Goal: Task Accomplishment & Management: Use online tool/utility

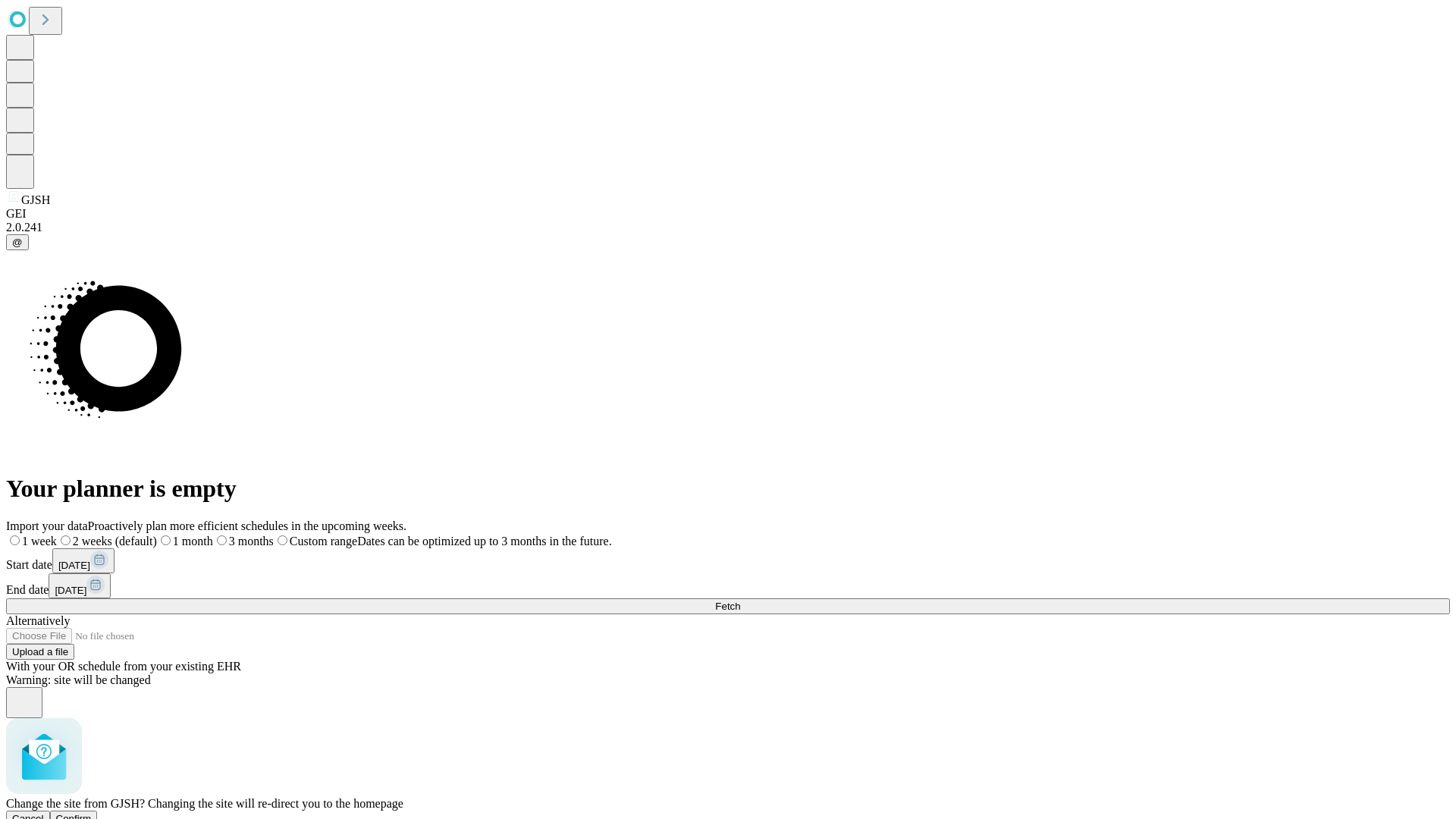
click at [92, 813] on span "Confirm" at bounding box center [73, 819] width 35 height 11
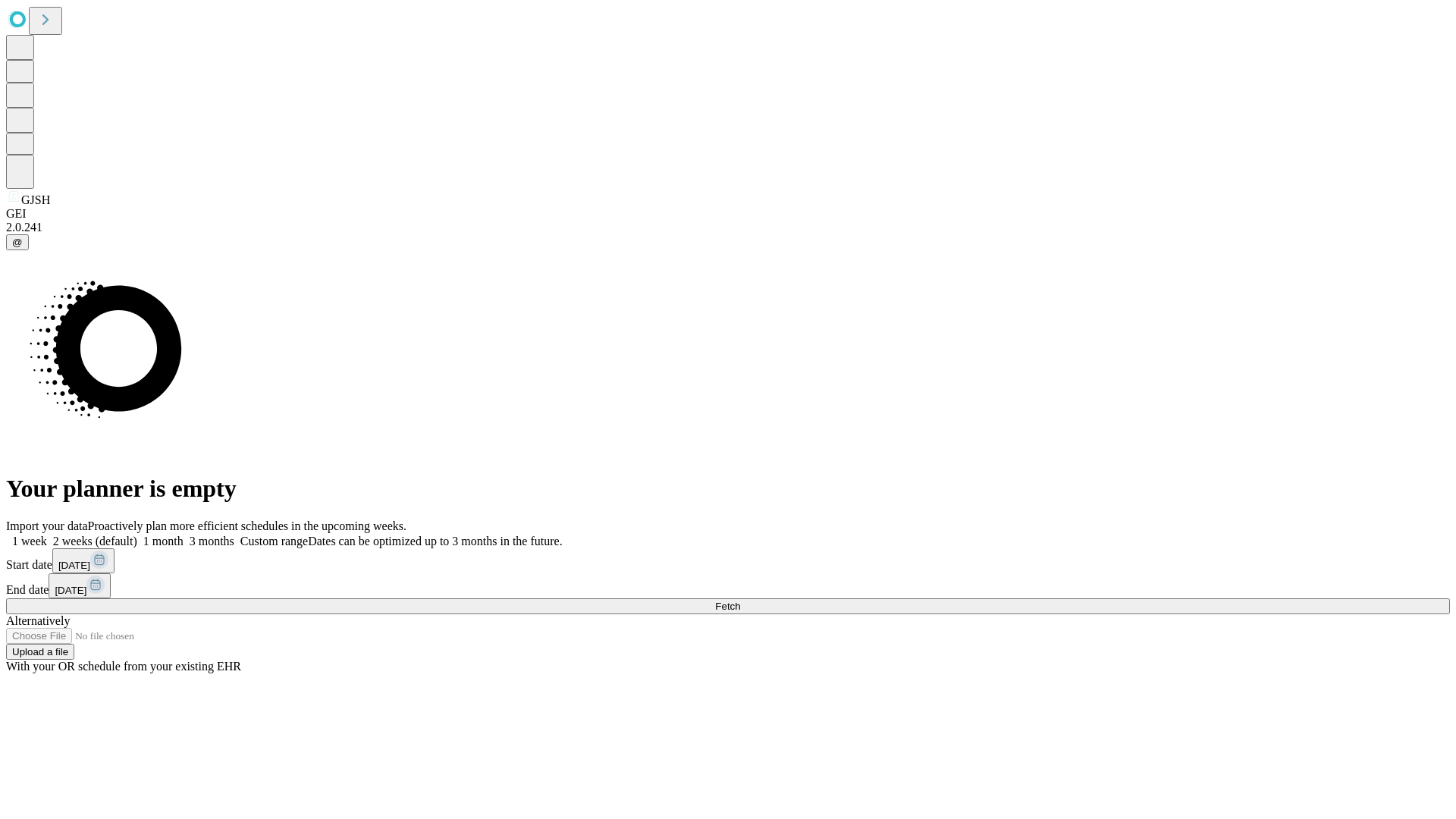
click at [137, 535] on label "2 weeks (default)" at bounding box center [92, 541] width 91 height 13
click at [740, 601] on span "Fetch" at bounding box center [727, 606] width 25 height 11
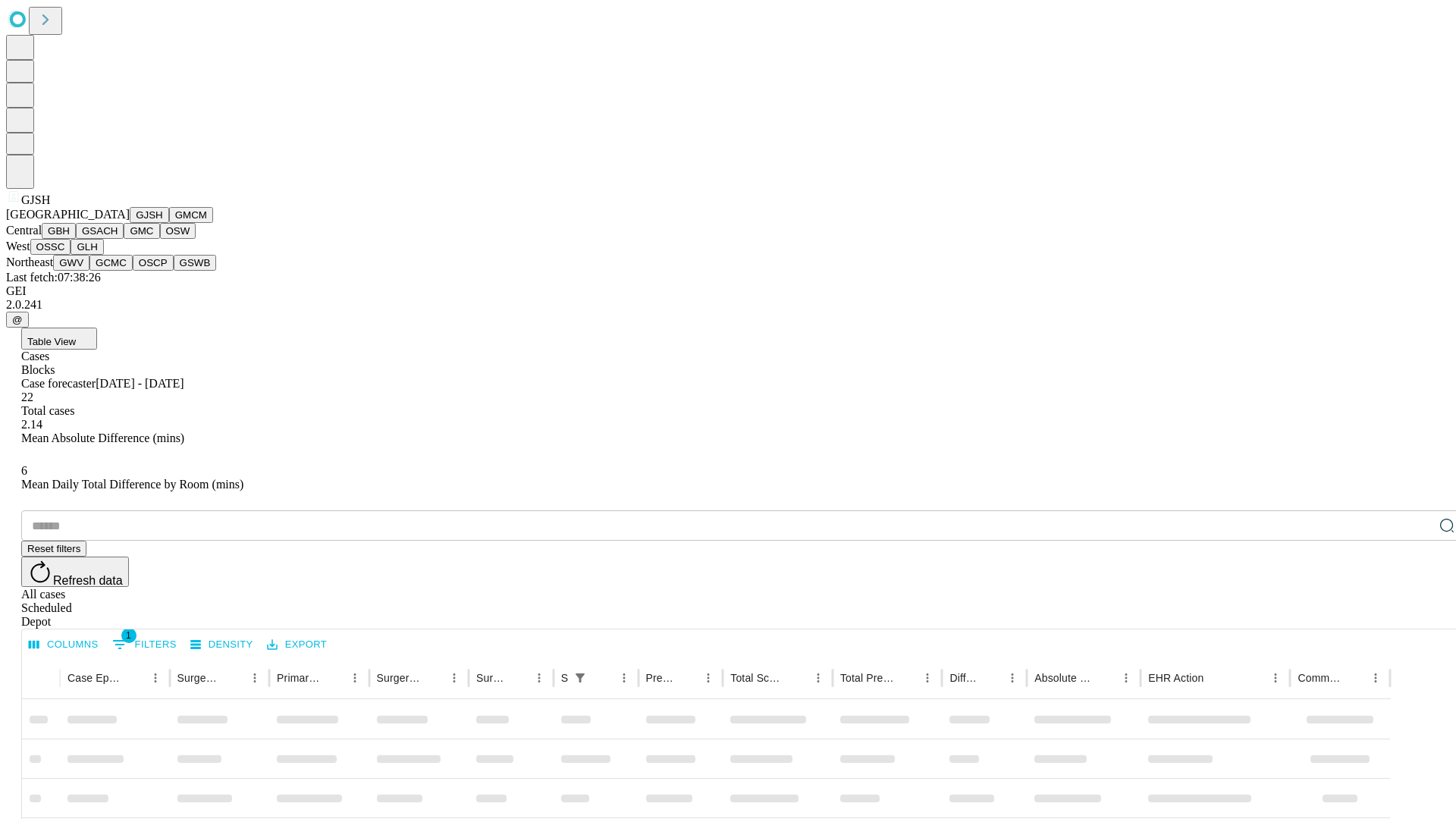
click at [169, 223] on button "GMCM" at bounding box center [191, 215] width 44 height 16
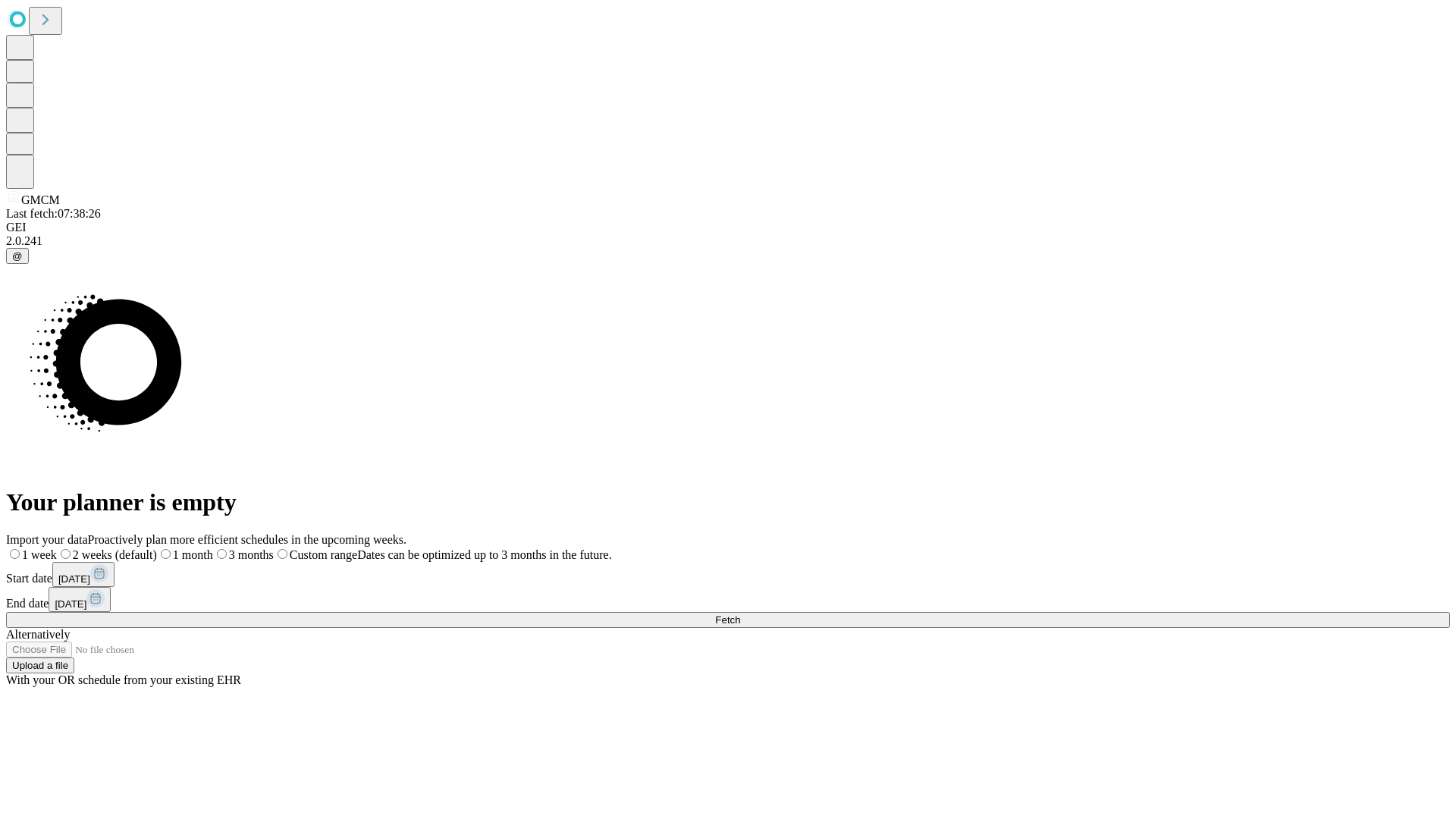
click at [157, 548] on label "2 weeks (default)" at bounding box center [106, 554] width 100 height 13
click at [740, 614] on span "Fetch" at bounding box center [727, 620] width 25 height 11
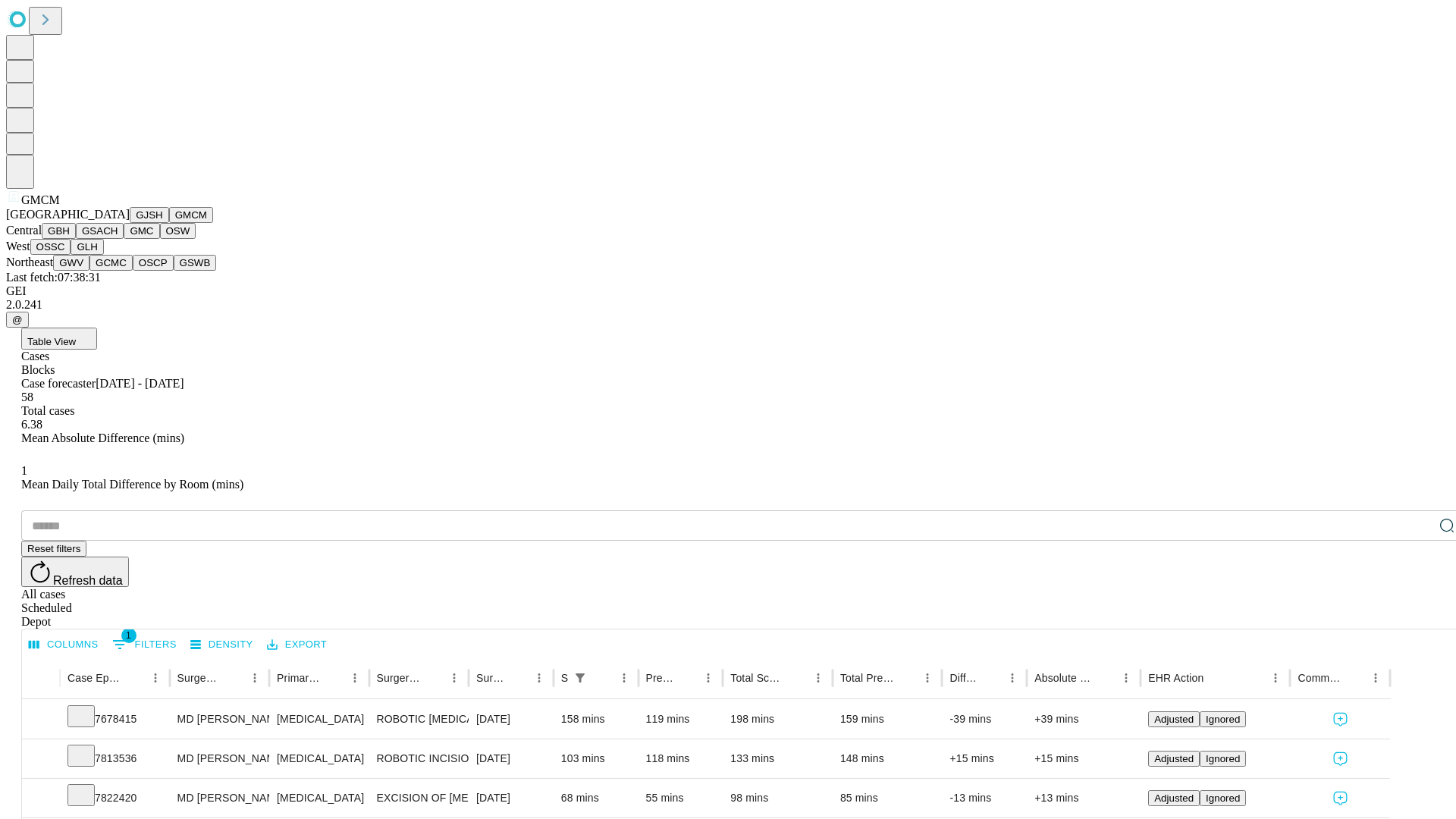
click at [76, 239] on button "GBH" at bounding box center [58, 231] width 34 height 16
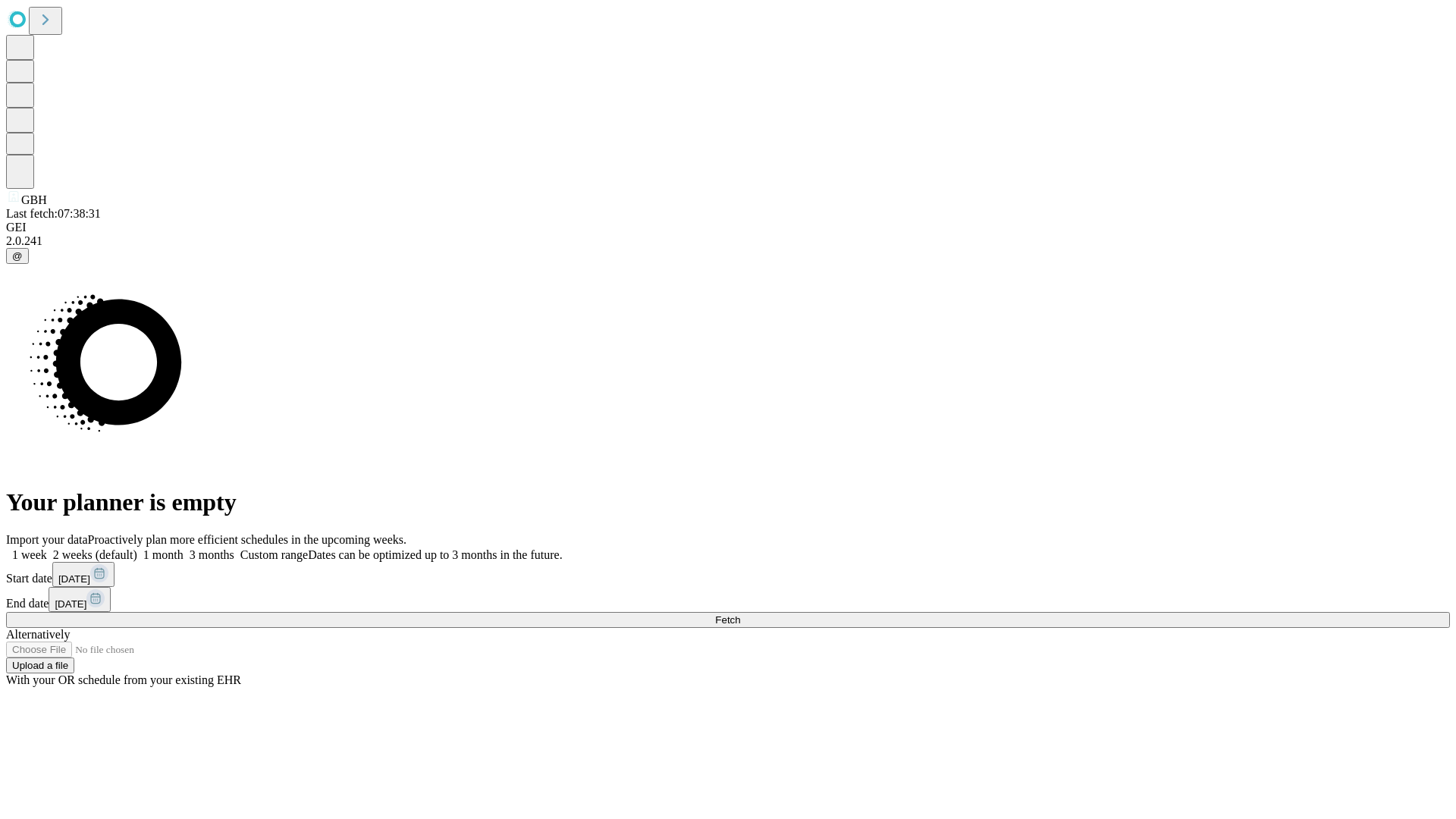
click at [137, 548] on label "2 weeks (default)" at bounding box center [92, 554] width 91 height 13
click at [740, 614] on span "Fetch" at bounding box center [727, 620] width 25 height 11
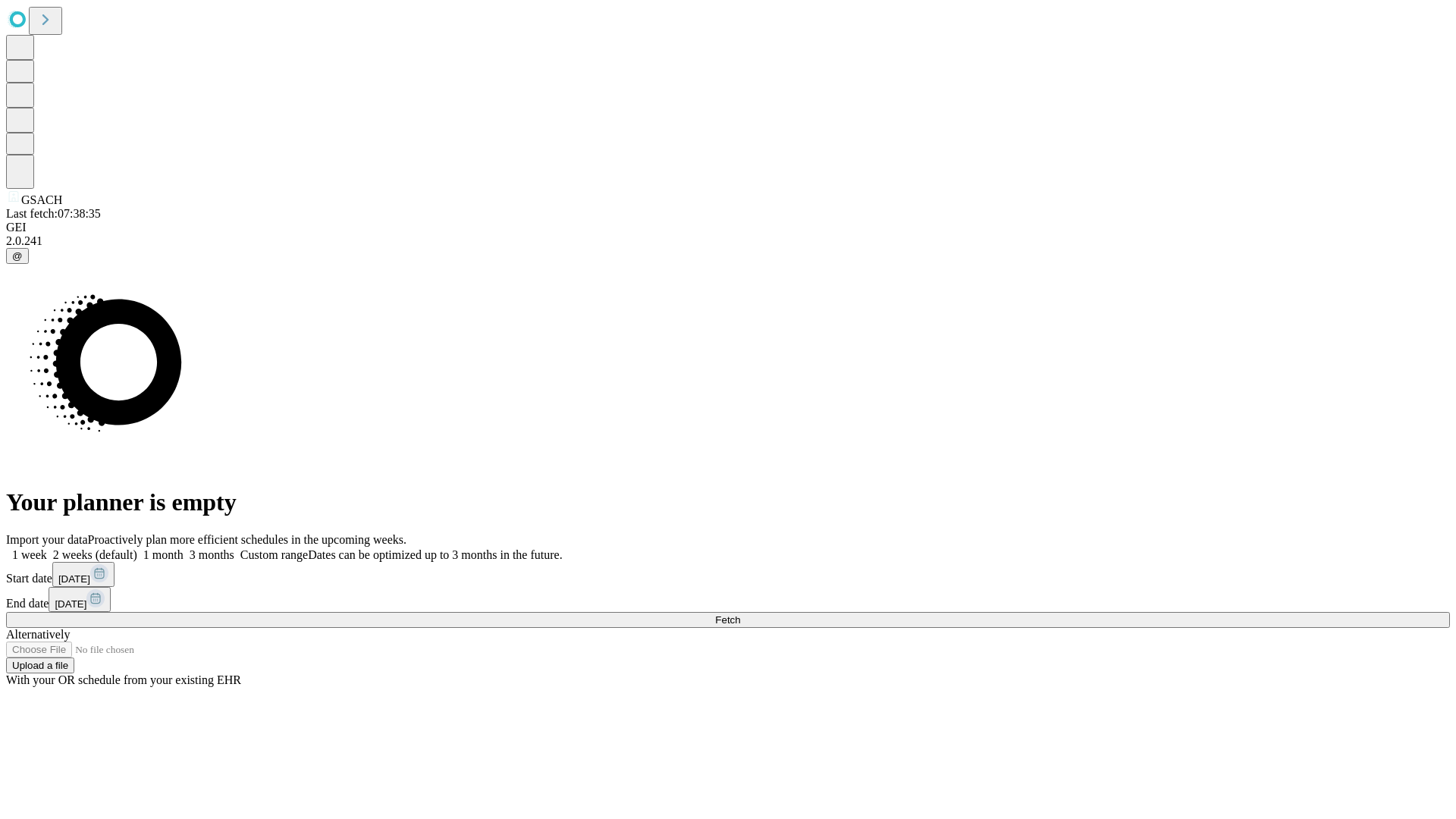
click at [740, 614] on span "Fetch" at bounding box center [727, 620] width 25 height 11
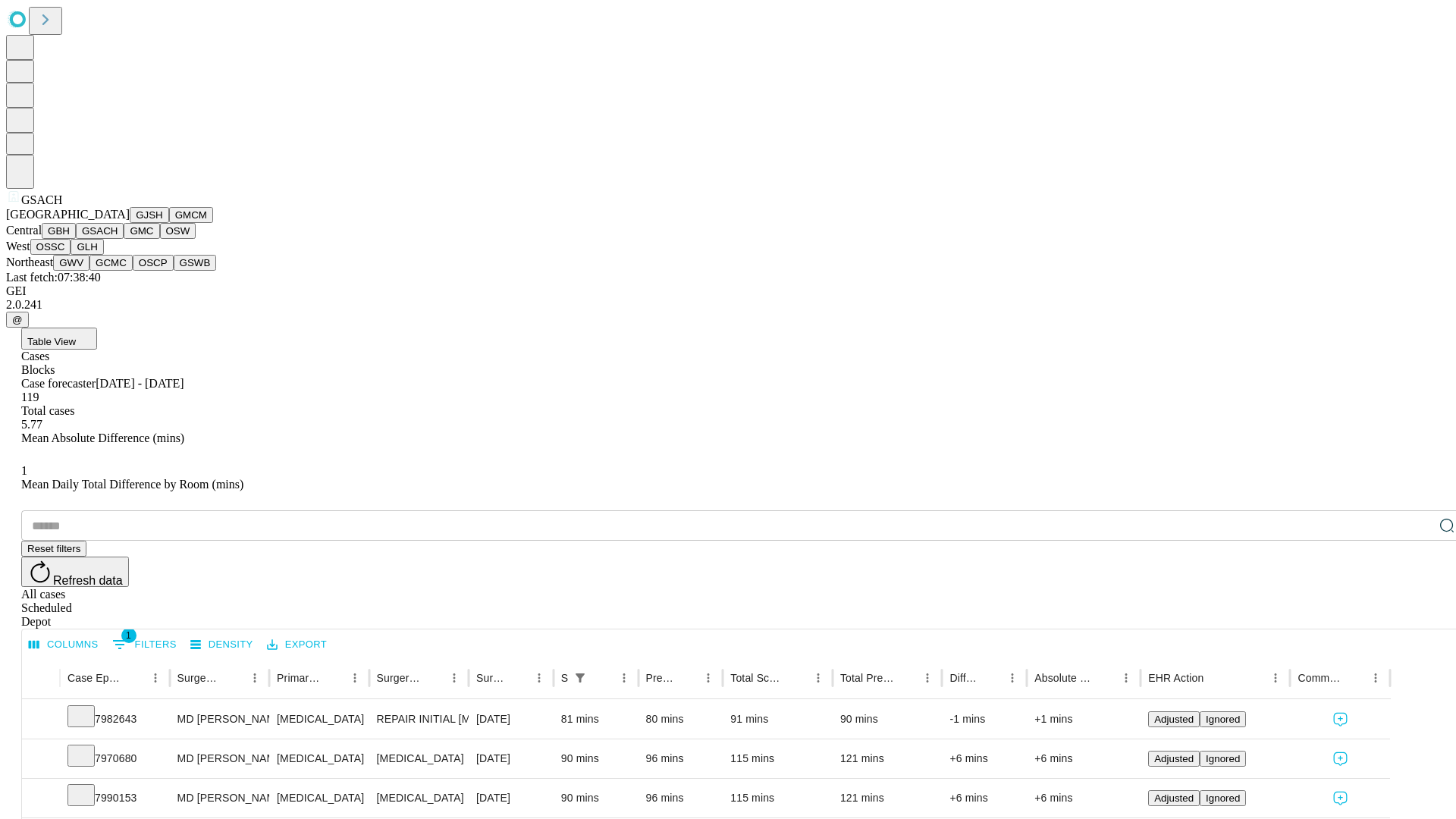
click at [124, 239] on button "GMC" at bounding box center [141, 231] width 35 height 16
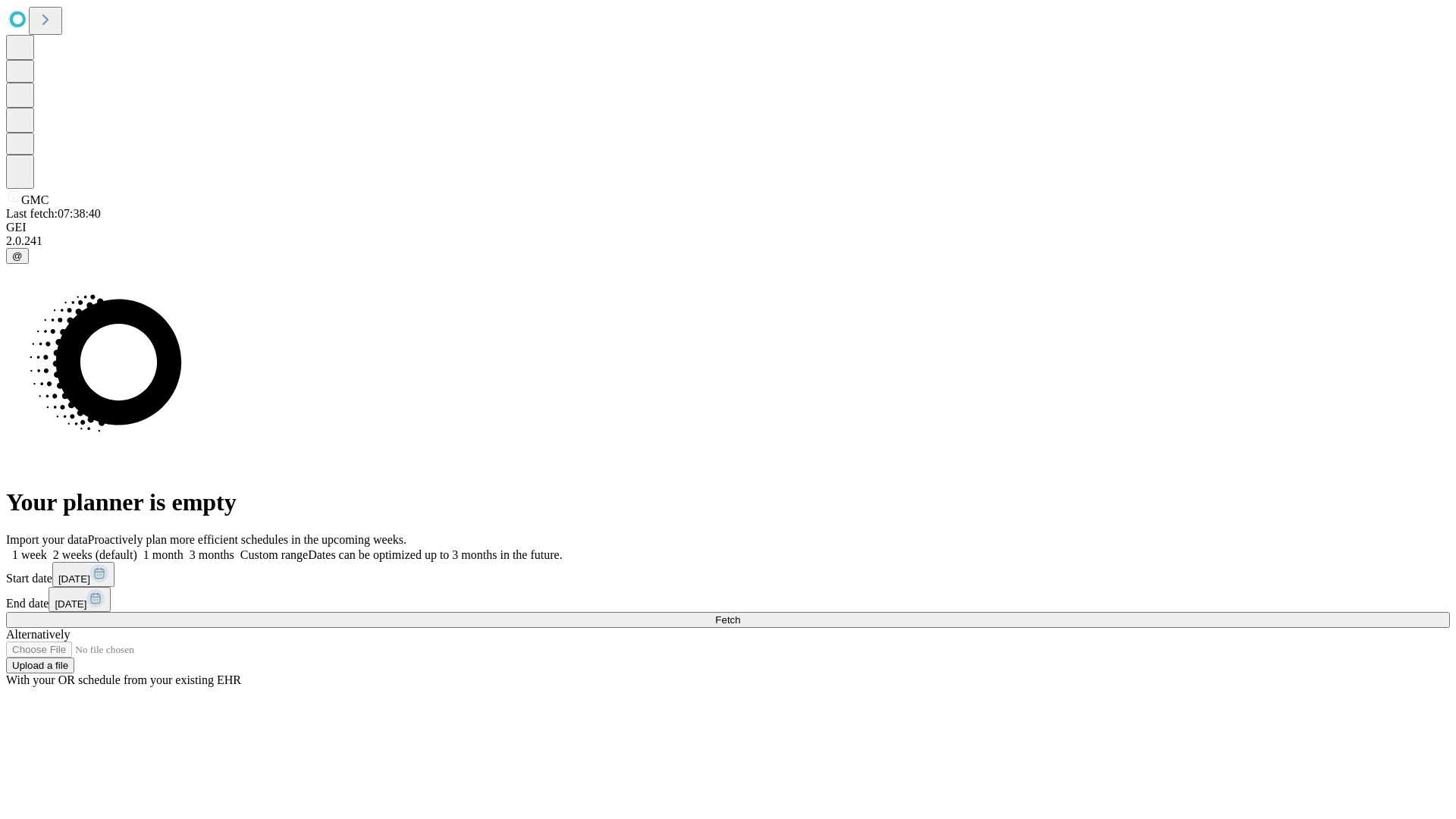
click at [740, 614] on span "Fetch" at bounding box center [727, 620] width 25 height 11
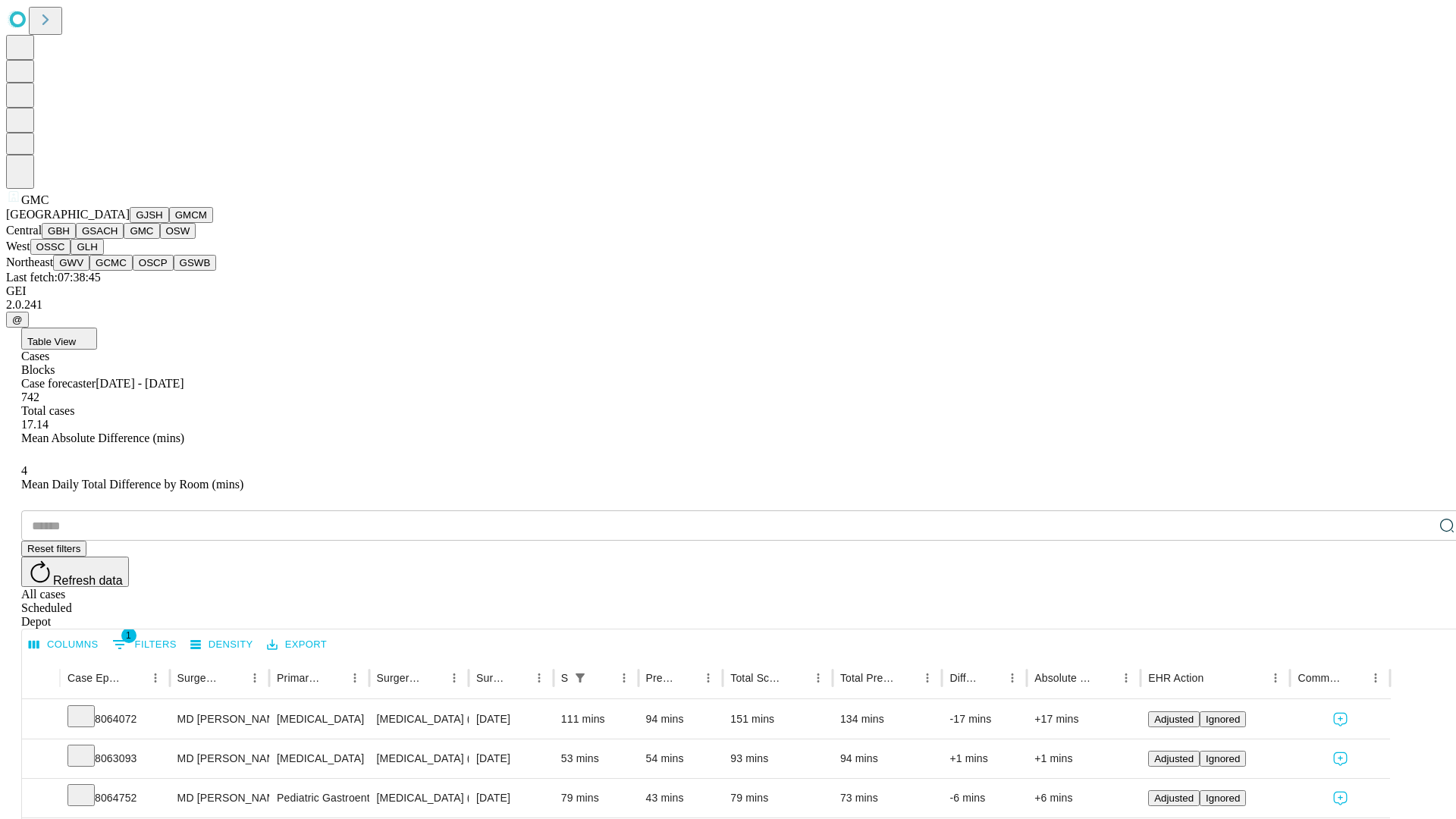
click at [160, 239] on button "OSW" at bounding box center [178, 231] width 36 height 16
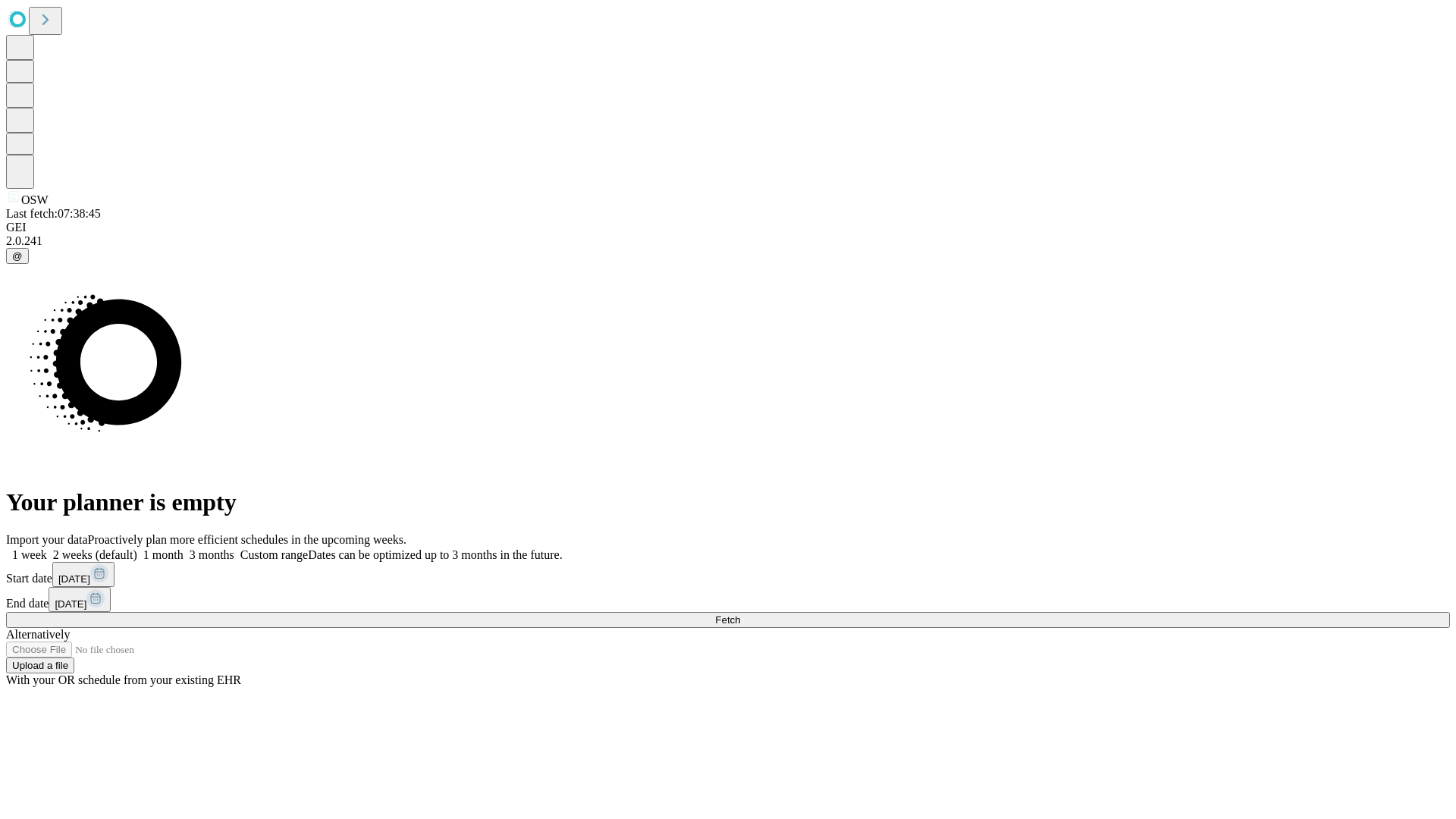
click at [137, 548] on label "2 weeks (default)" at bounding box center [92, 554] width 91 height 13
click at [740, 614] on span "Fetch" at bounding box center [727, 620] width 25 height 11
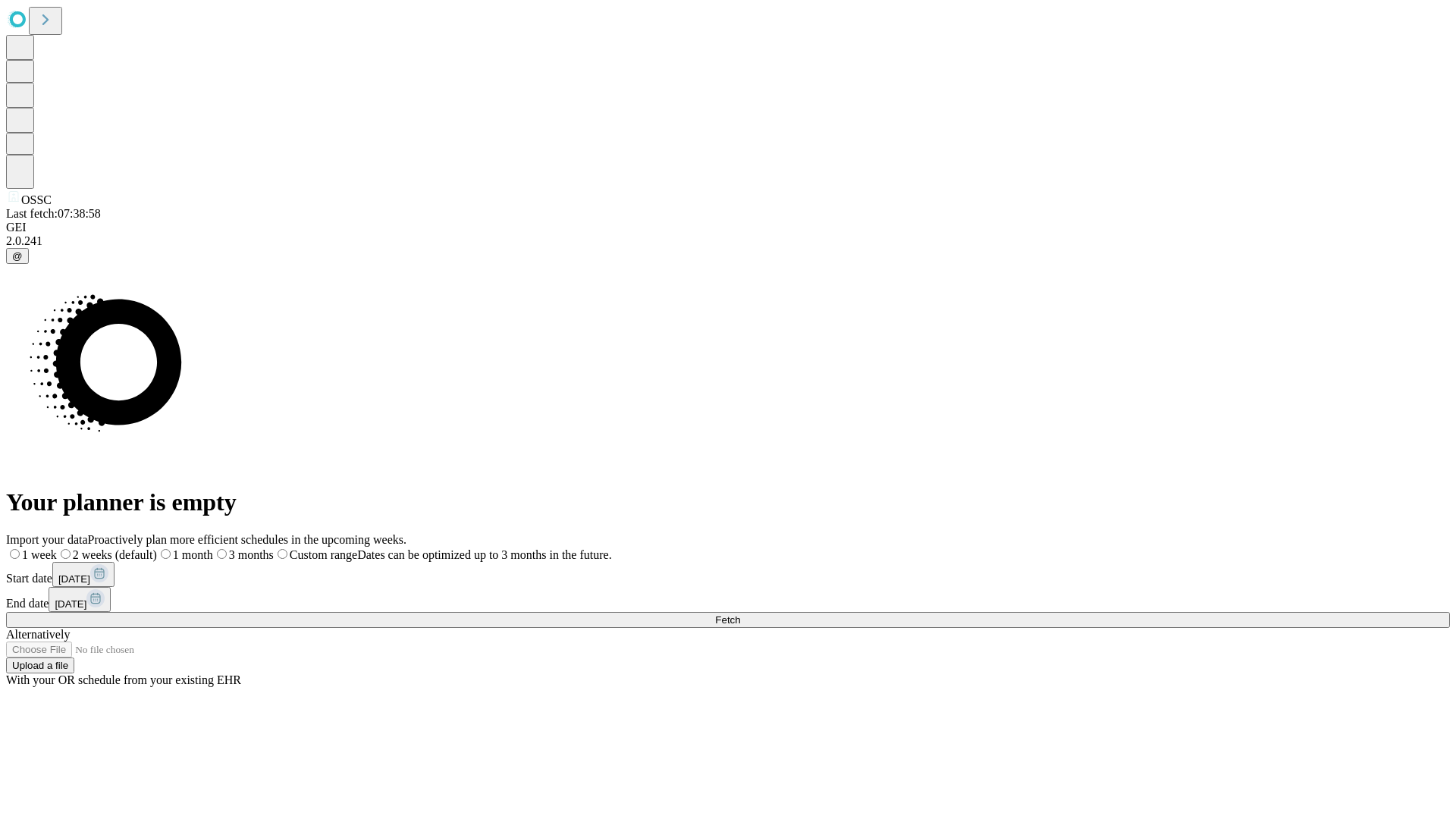
click at [157, 548] on label "2 weeks (default)" at bounding box center [106, 554] width 100 height 13
click at [740, 614] on span "Fetch" at bounding box center [727, 620] width 25 height 11
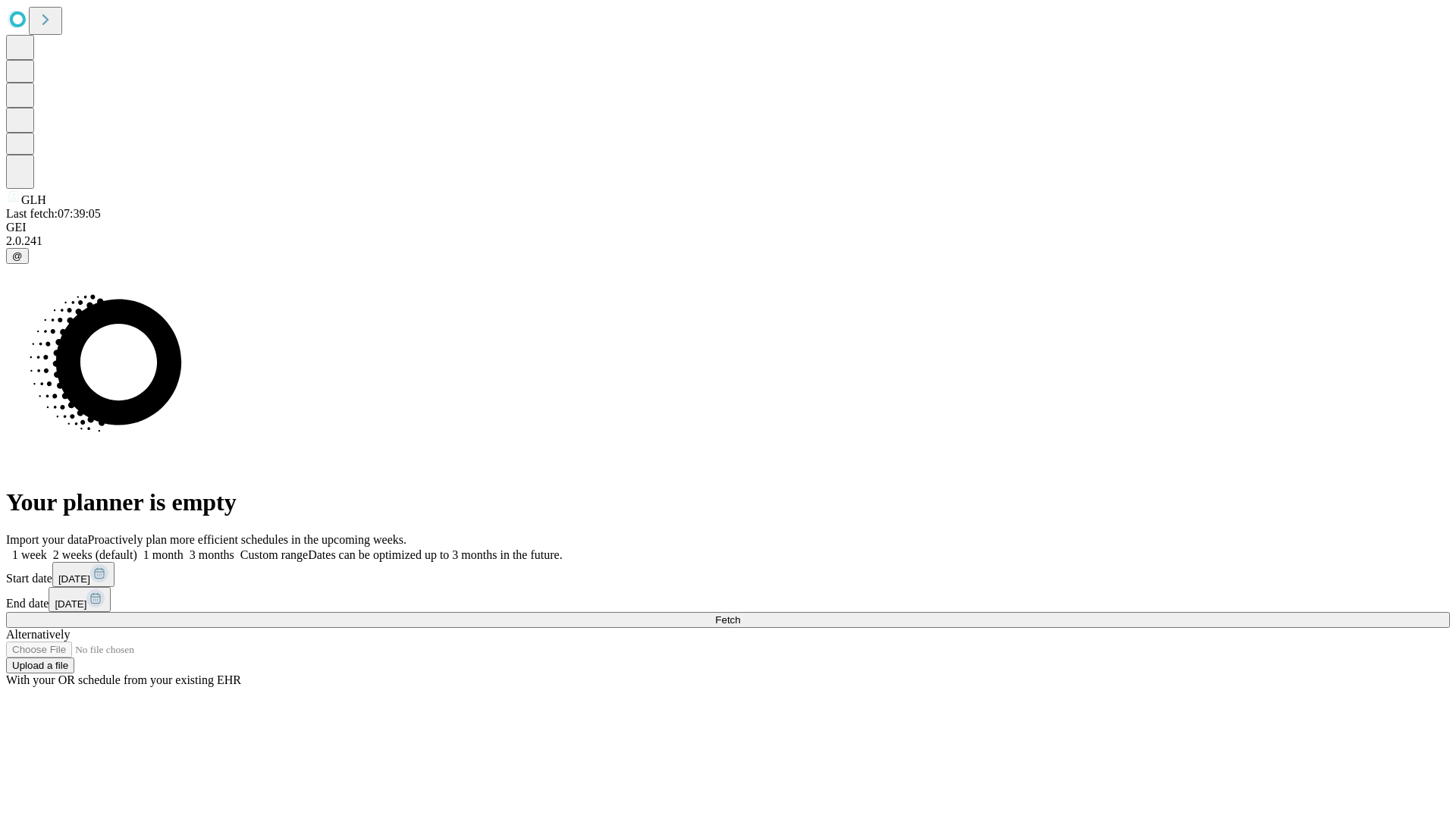
click at [137, 548] on label "2 weeks (default)" at bounding box center [92, 554] width 91 height 13
click at [740, 614] on span "Fetch" at bounding box center [727, 620] width 25 height 11
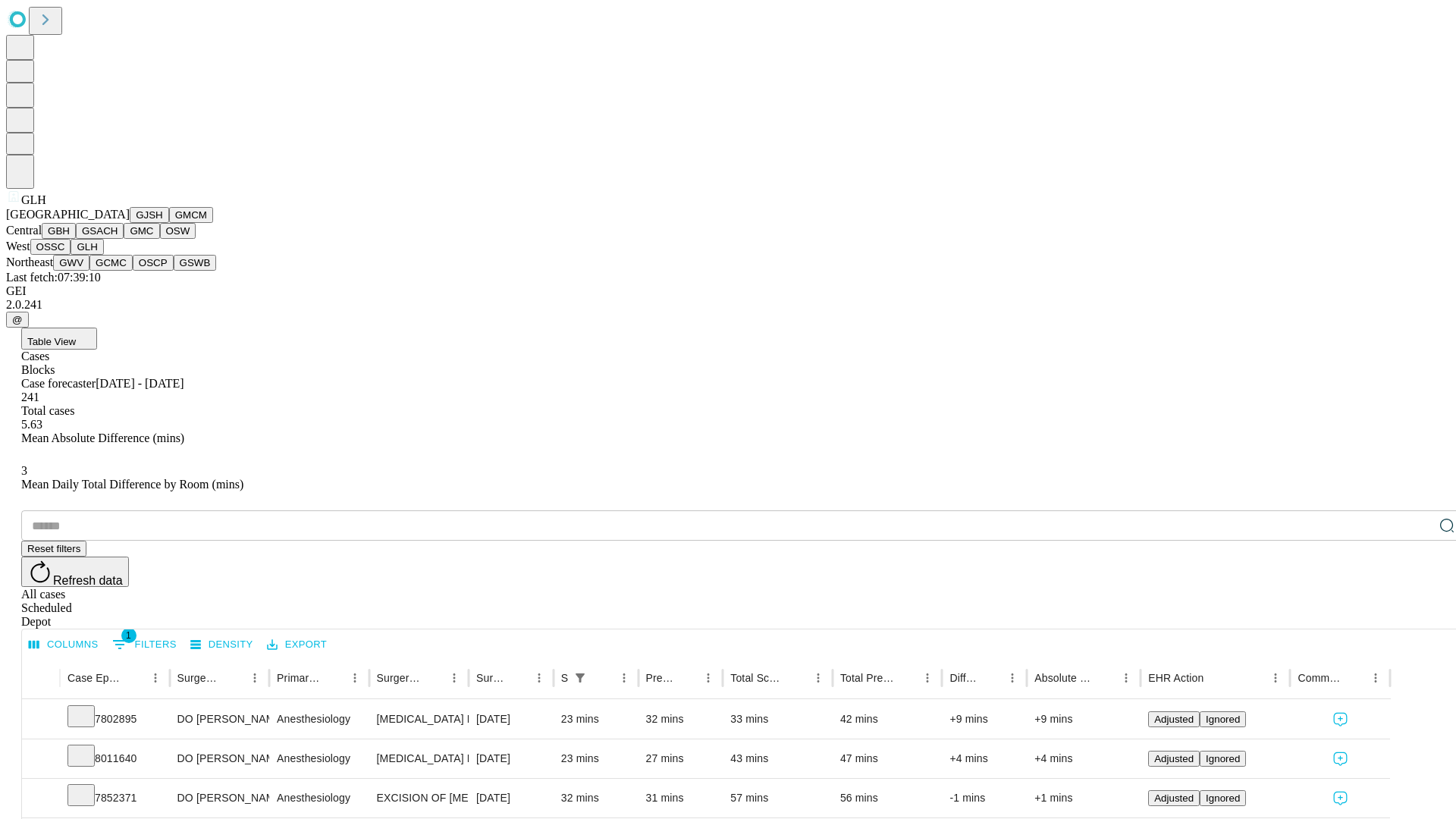
click at [90, 271] on button "GWV" at bounding box center [71, 263] width 36 height 16
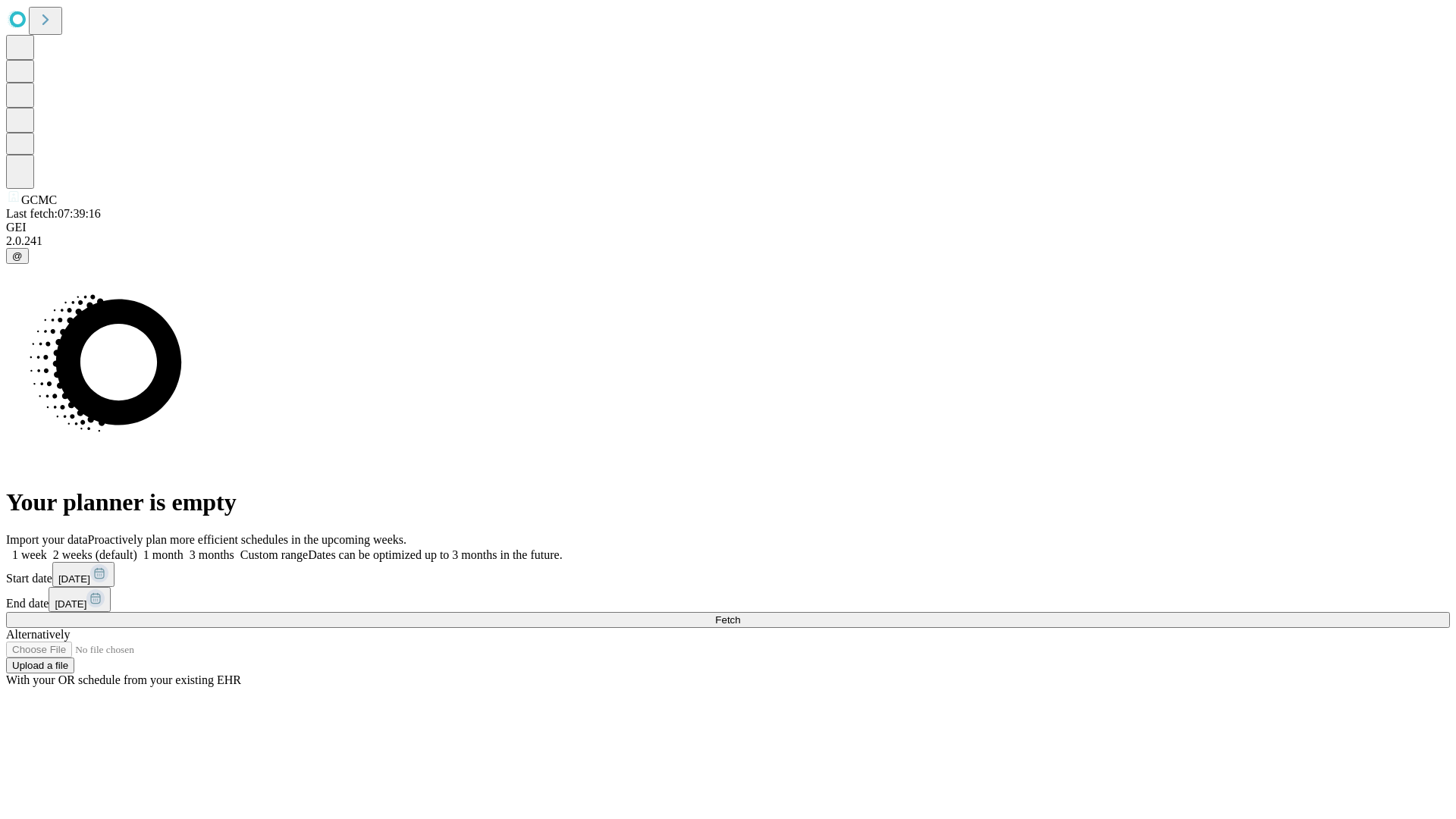
click at [137, 548] on label "2 weeks (default)" at bounding box center [92, 554] width 91 height 13
click at [740, 614] on span "Fetch" at bounding box center [727, 620] width 25 height 11
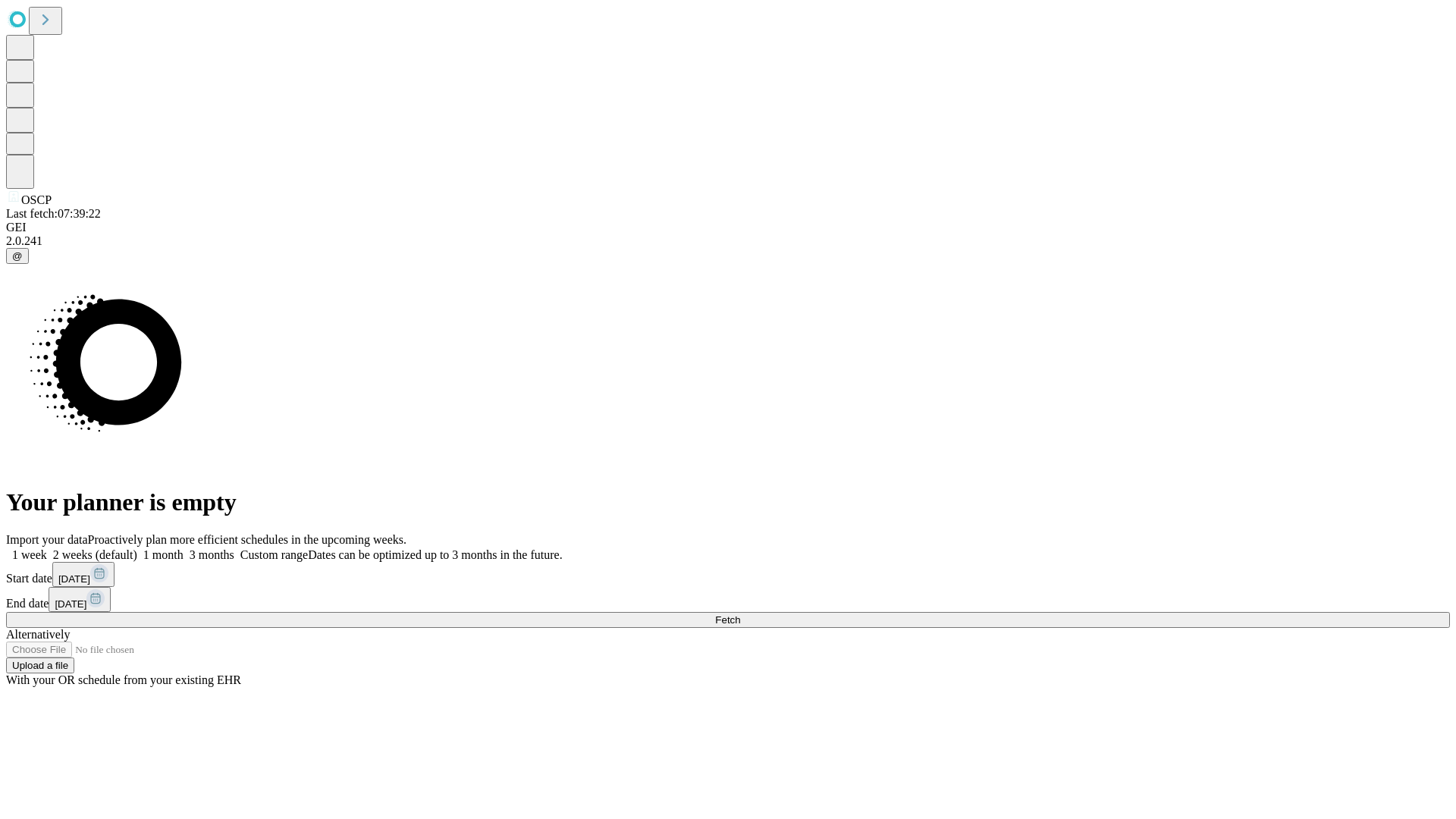
click at [137, 548] on label "2 weeks (default)" at bounding box center [92, 554] width 91 height 13
click at [740, 614] on span "Fetch" at bounding box center [727, 620] width 25 height 11
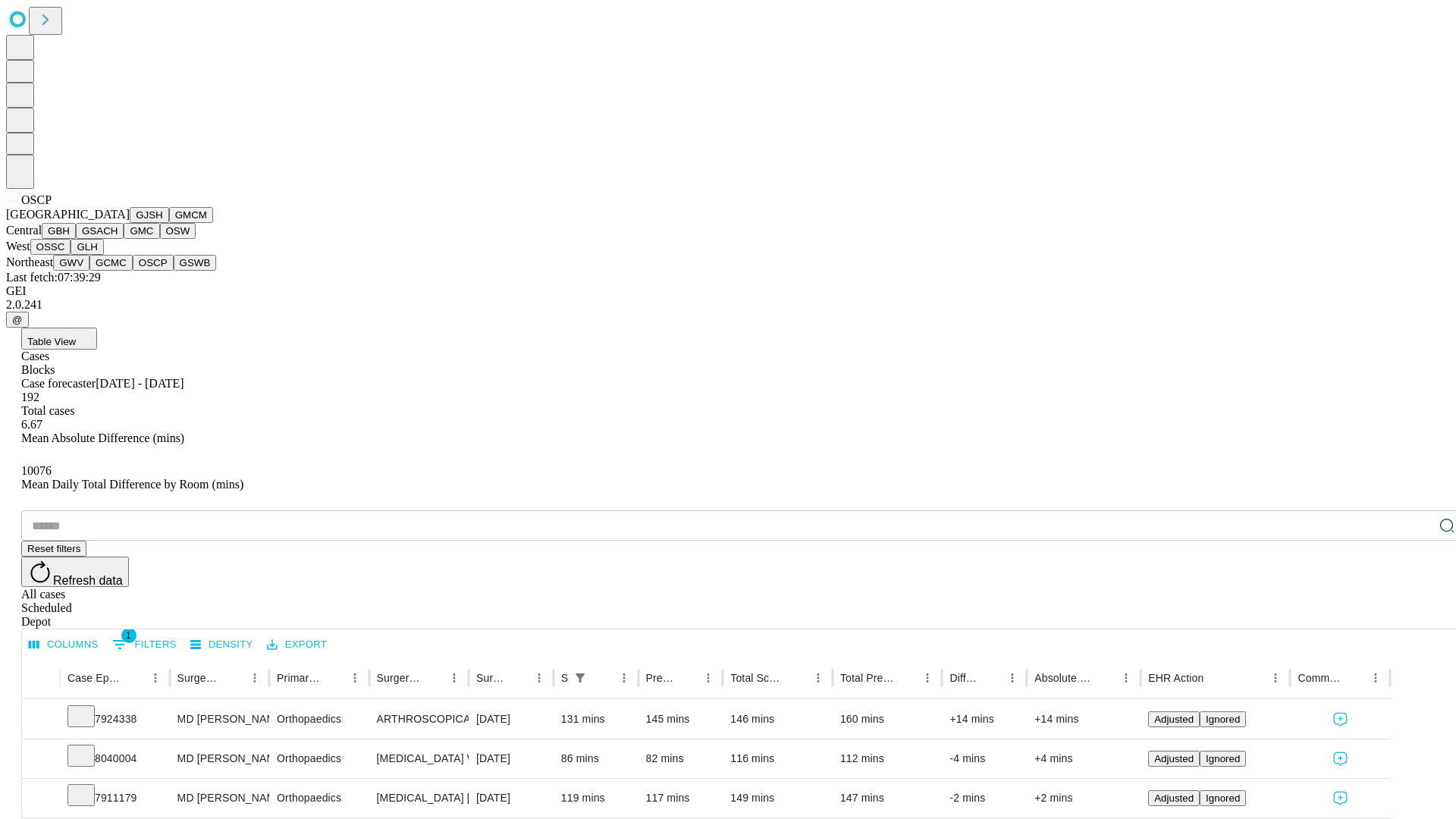
click at [174, 271] on button "GSWB" at bounding box center [195, 263] width 43 height 16
